Goal: Information Seeking & Learning: Learn about a topic

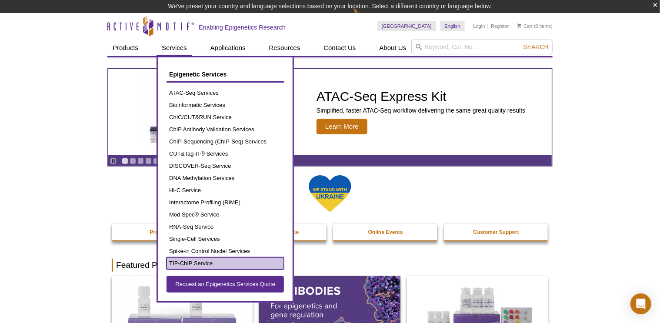
click at [198, 262] on link "TIP-ChIP Service" at bounding box center [225, 264] width 117 height 12
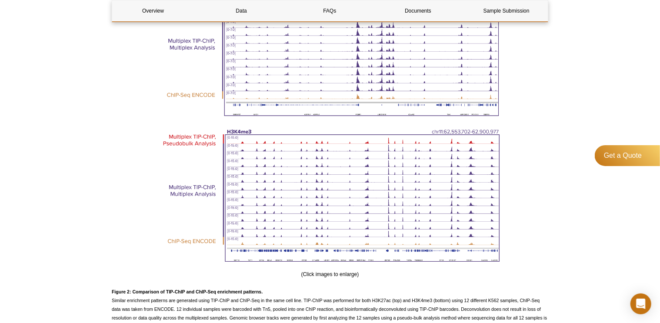
scroll to position [1240, 0]
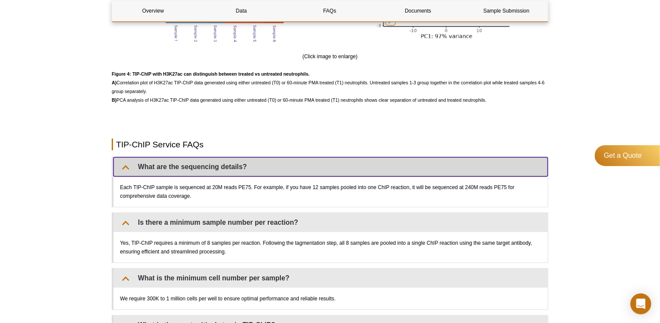
scroll to position [1963, 0]
